Goal: Navigation & Orientation: Find specific page/section

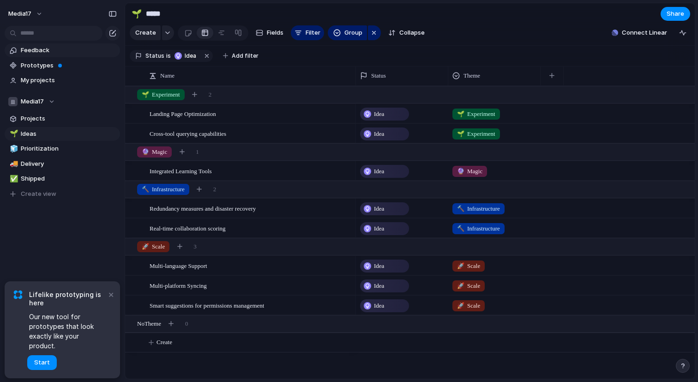
click at [58, 54] on span "Feedback" at bounding box center [69, 50] width 96 height 9
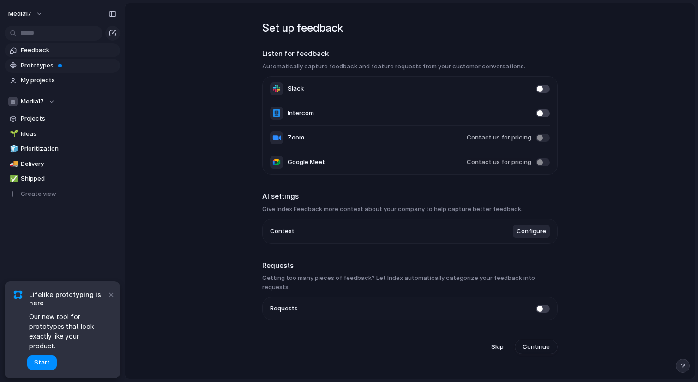
click at [61, 66] on span "Prototypes" at bounding box center [69, 65] width 96 height 9
click at [62, 71] on link "Prototypes" at bounding box center [62, 66] width 115 height 14
click at [55, 80] on span "My projects" at bounding box center [69, 80] width 96 height 9
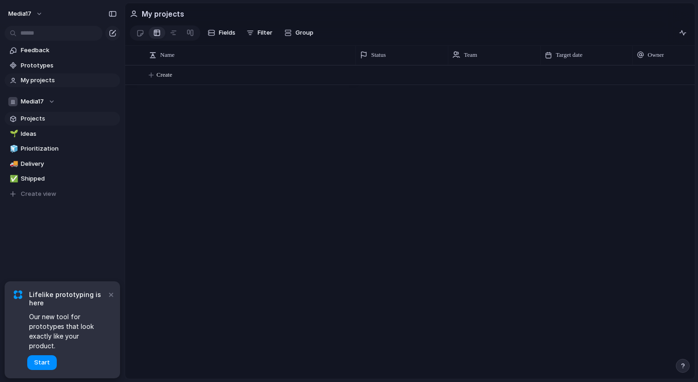
click at [64, 119] on span "Projects" at bounding box center [69, 118] width 96 height 9
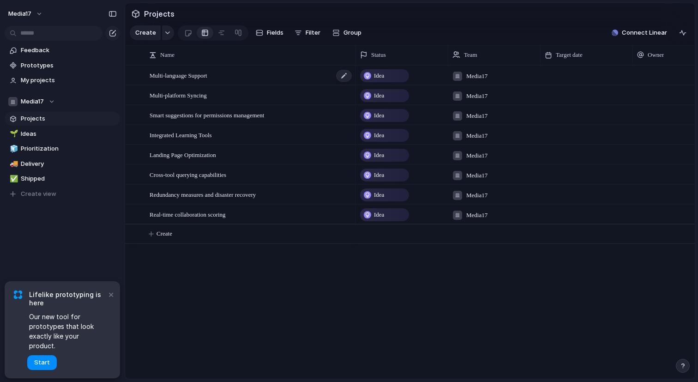
click at [191, 81] on div "Multi-language Support" at bounding box center [251, 75] width 203 height 19
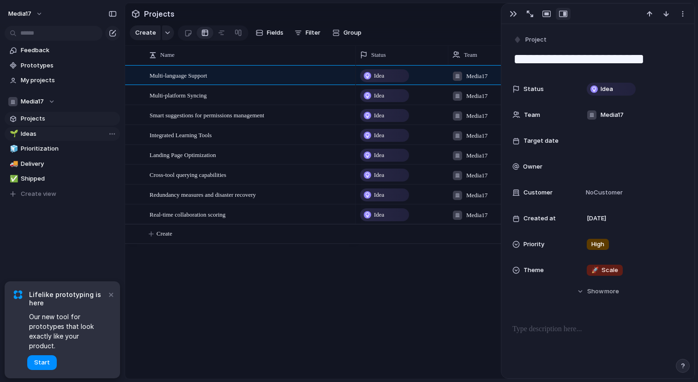
click at [54, 138] on link "🌱 Ideas" at bounding box center [62, 134] width 115 height 14
